Goal: Check status: Check status

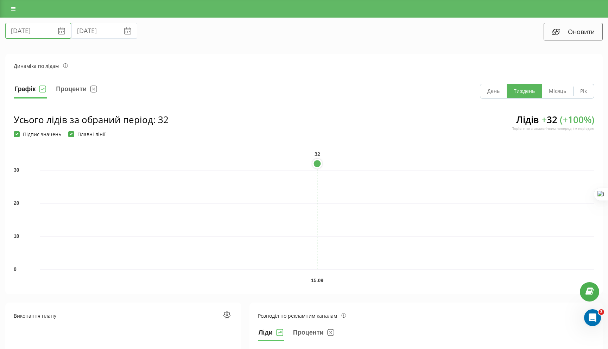
click at [25, 30] on input "[DATE]" at bounding box center [38, 31] width 66 height 16
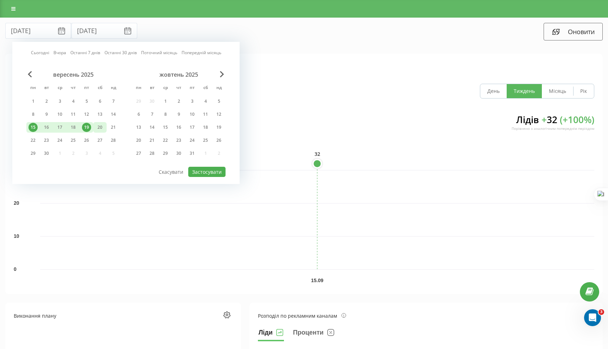
click at [98, 127] on div "20" at bounding box center [99, 127] width 9 height 9
click at [117, 129] on div "21" at bounding box center [113, 127] width 9 height 9
click at [202, 172] on button "Застосувати" at bounding box center [206, 172] width 37 height 10
type input "20.09.2025"
type input "21.09.2025"
